Goal: Information Seeking & Learning: Find contact information

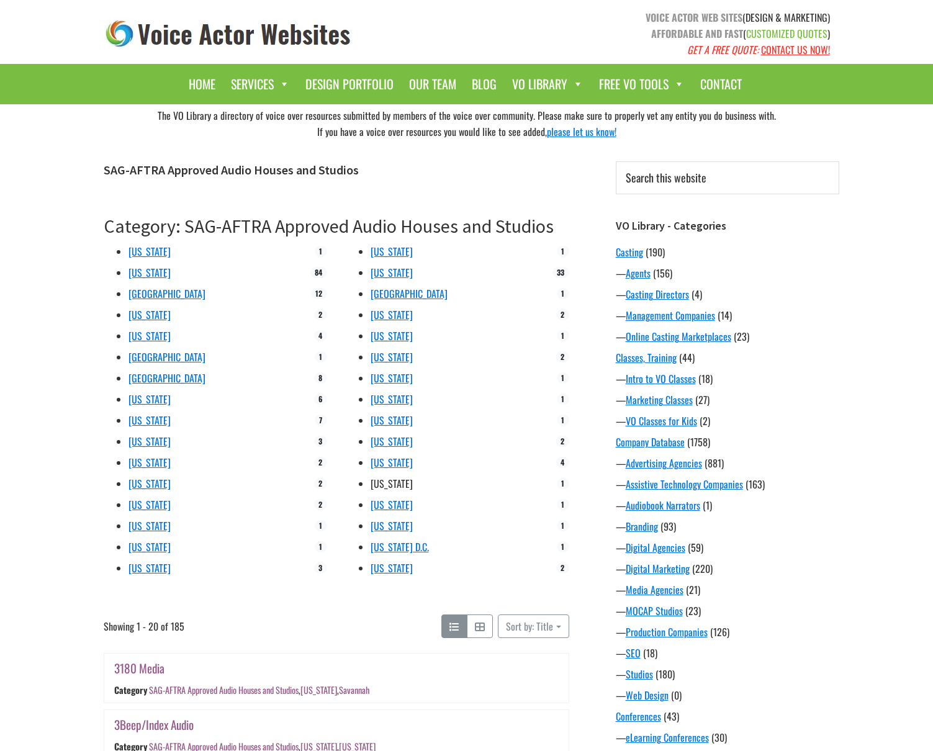
click at [380, 482] on link "[US_STATE]" at bounding box center [392, 483] width 42 height 15
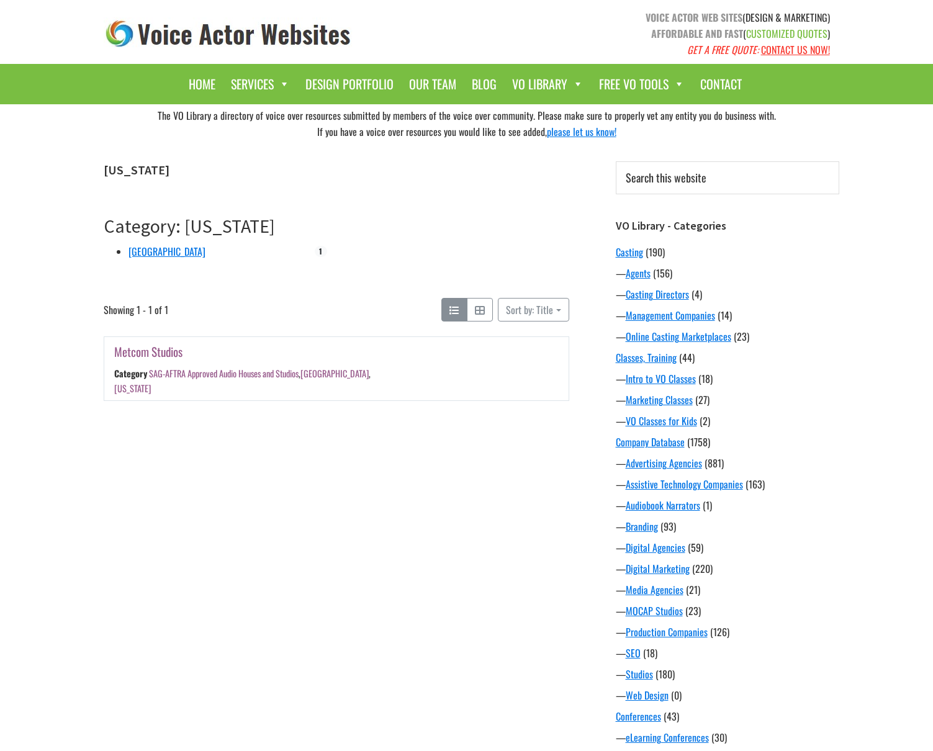
click at [160, 354] on link "Metcom Studios" at bounding box center [148, 352] width 68 height 18
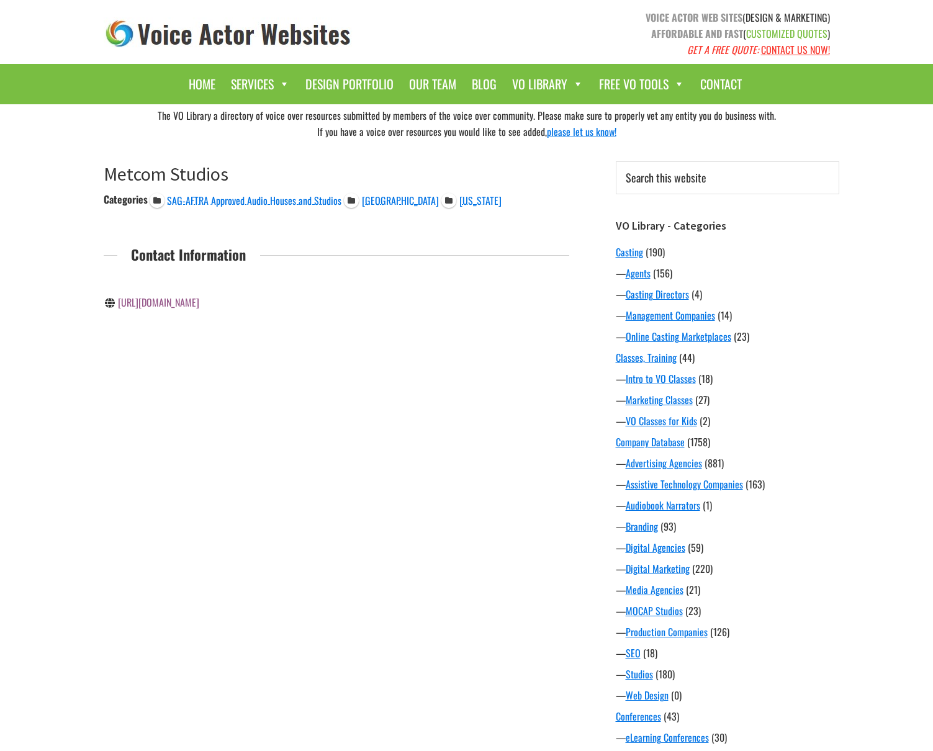
click at [183, 305] on link "https://www.metcomstudios.com/" at bounding box center [158, 302] width 81 height 15
